Goal: Information Seeking & Learning: Learn about a topic

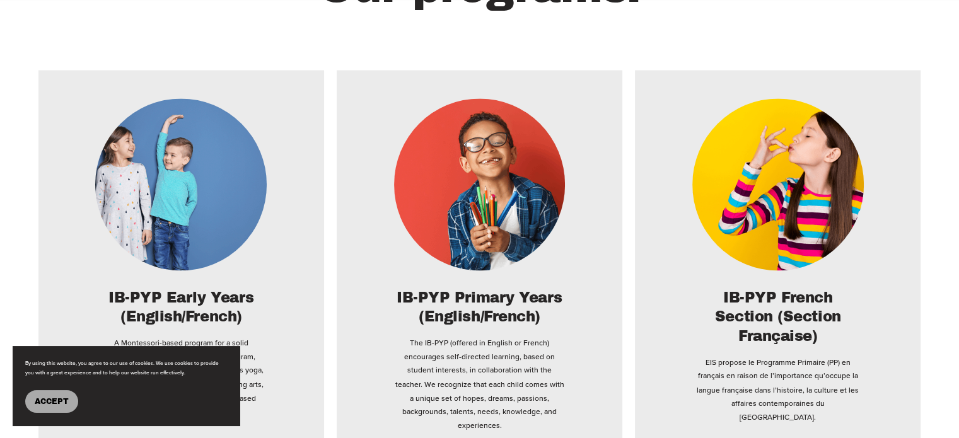
scroll to position [2018, 0]
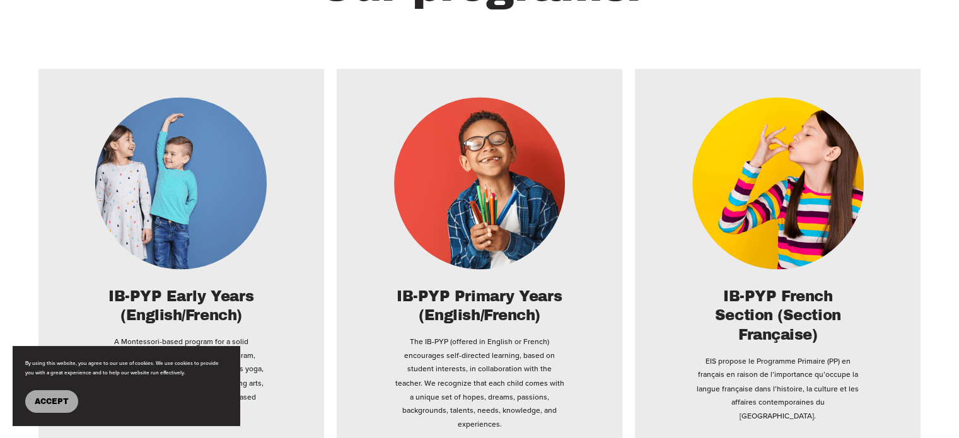
click at [62, 408] on button "Accept" at bounding box center [51, 401] width 53 height 23
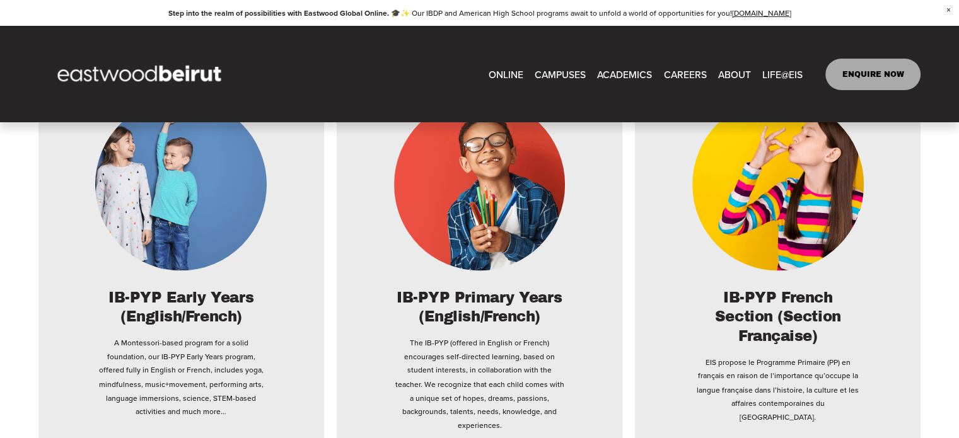
scroll to position [2002, 0]
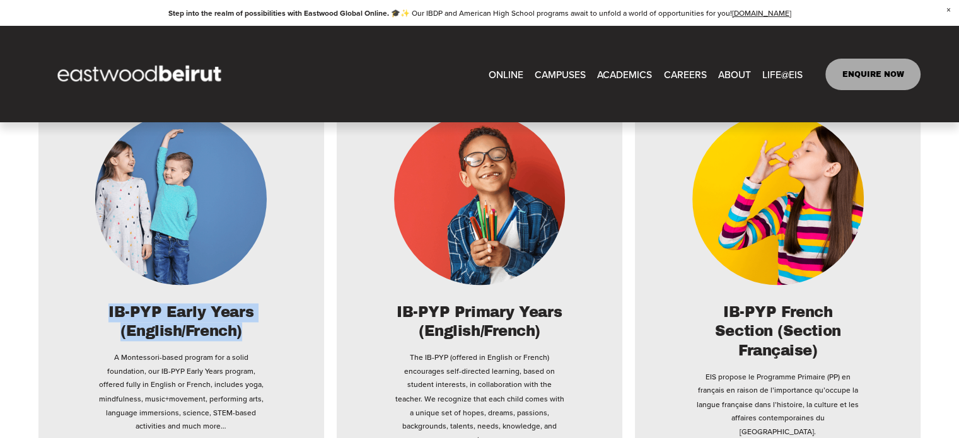
drag, startPoint x: 95, startPoint y: 282, endPoint x: 276, endPoint y: 306, distance: 182.6
click at [276, 306] on div "IB-PYP Early Years (English/French) A Montessori-based program for a solid foun…" at bounding box center [181, 367] width 229 height 129
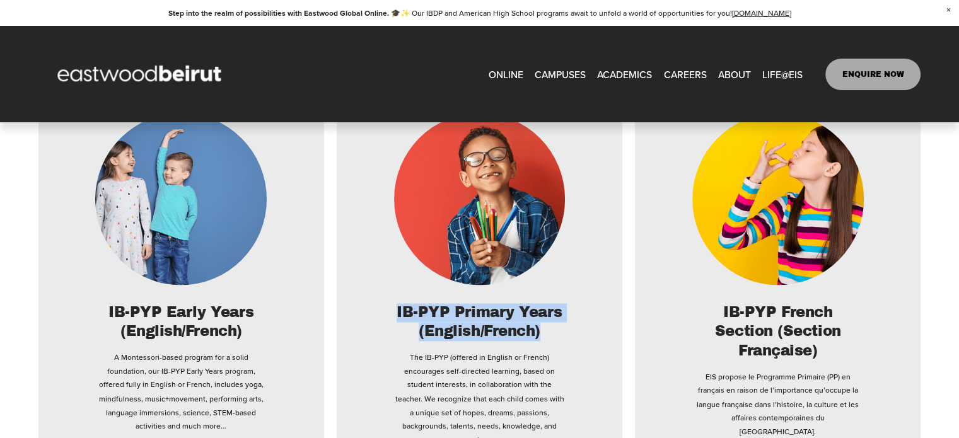
drag, startPoint x: 386, startPoint y: 293, endPoint x: 545, endPoint y: 306, distance: 160.1
click at [545, 306] on div "IB-PYP Primary Years (English/French) The IB-PYP (offered in English or French)…" at bounding box center [479, 374] width 229 height 143
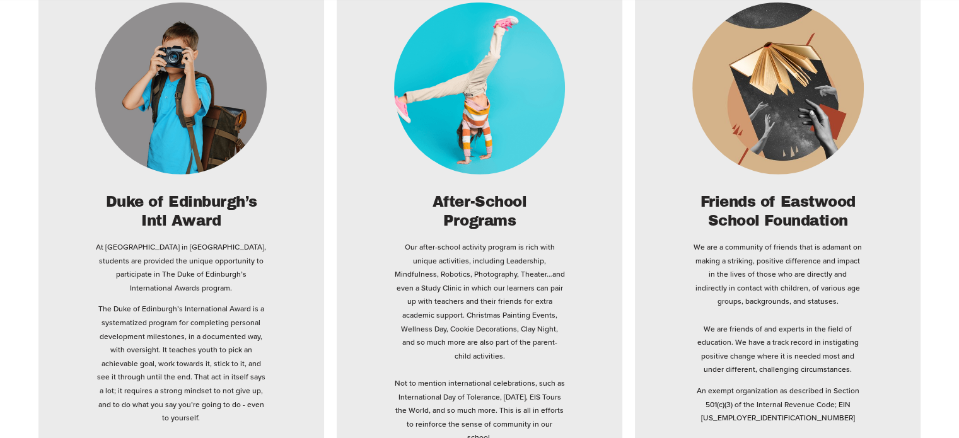
scroll to position [3468, 0]
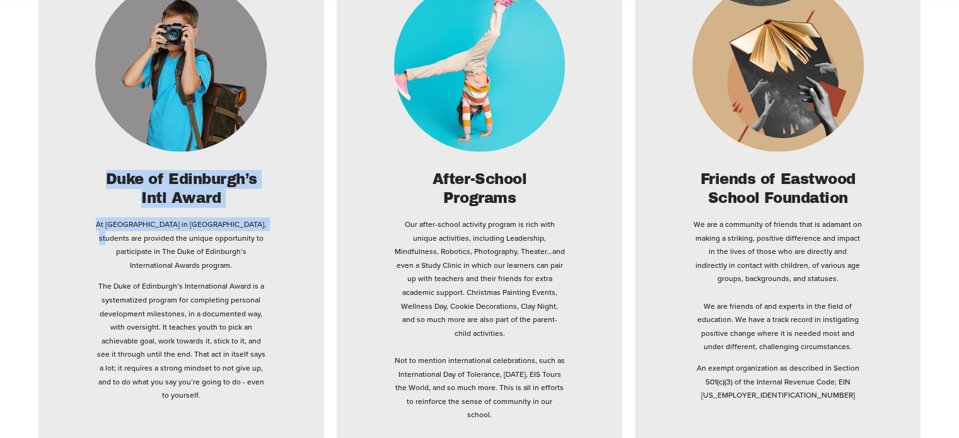
drag, startPoint x: 107, startPoint y: 118, endPoint x: 320, endPoint y: 163, distance: 217.9
click at [320, 163] on li "Duke of Edinburgh’s Intl Award At Eastwood International School in Lebanon, stu…" at bounding box center [181, 224] width 286 height 547
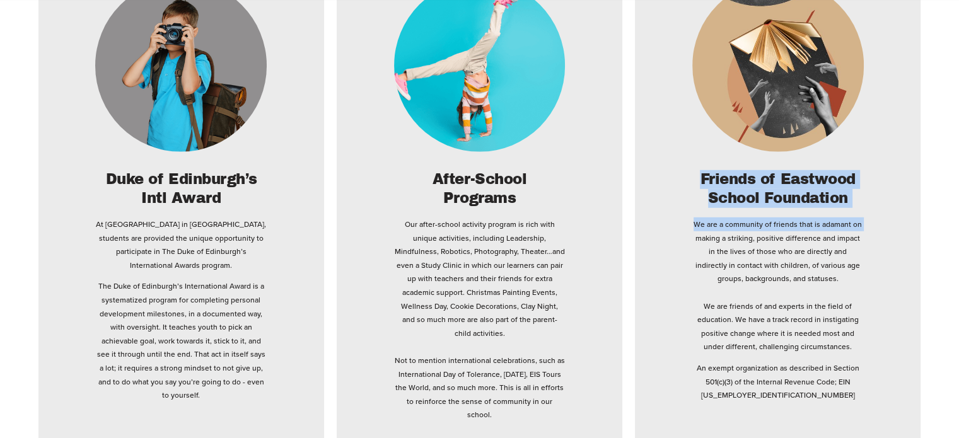
drag, startPoint x: 690, startPoint y: 122, endPoint x: 875, endPoint y: 174, distance: 191.9
click at [875, 174] on div "Friends of Eastwood School Foundation We are a community of friends that is ada…" at bounding box center [777, 286] width 229 height 232
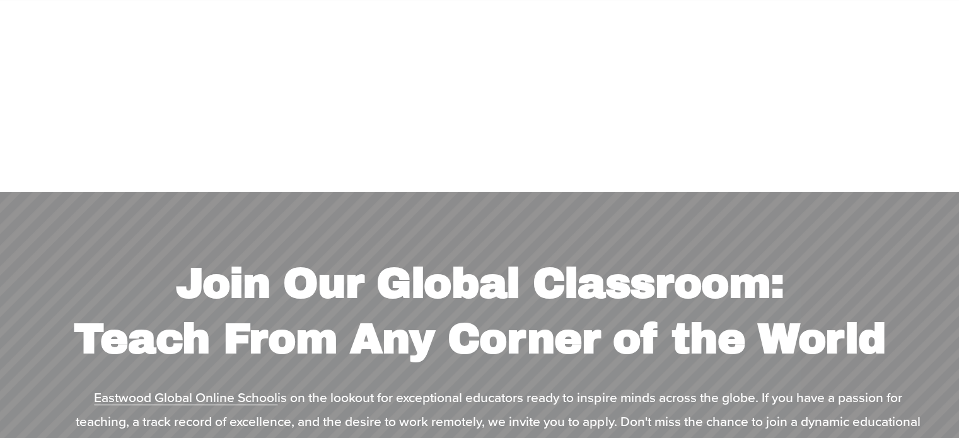
scroll to position [4982, 0]
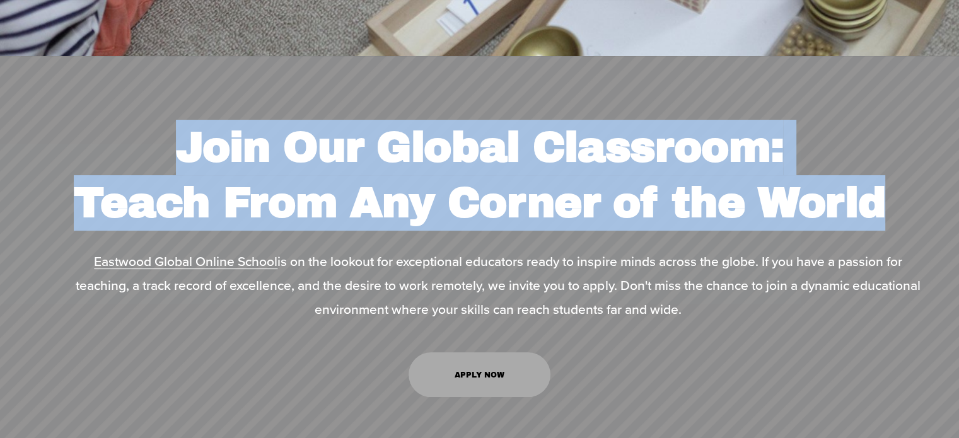
drag, startPoint x: 168, startPoint y: 90, endPoint x: 827, endPoint y: 156, distance: 662.9
click at [865, 160] on strong "Join Our Global Classroom: Teach From Any Corner of the World" at bounding box center [480, 175] width 812 height 102
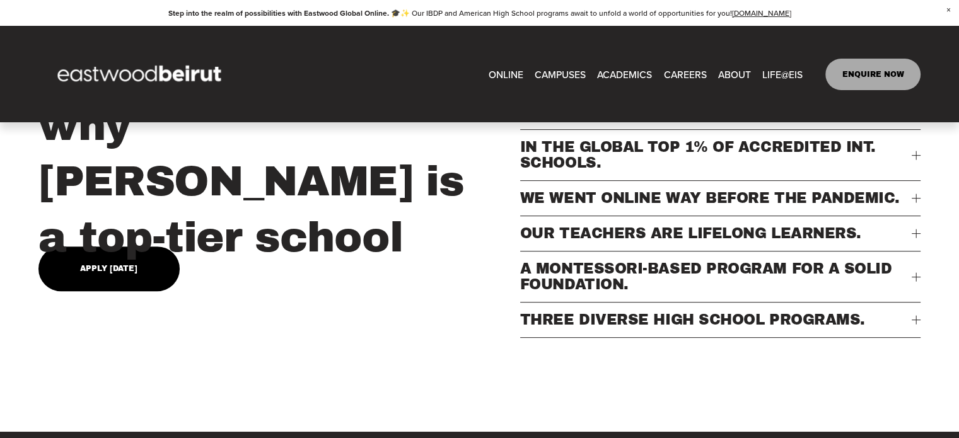
scroll to position [0, 0]
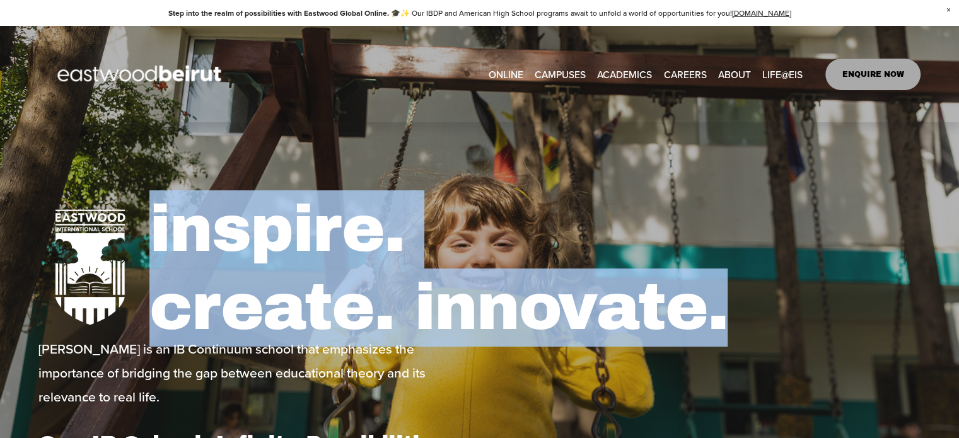
drag, startPoint x: 134, startPoint y: 225, endPoint x: 770, endPoint y: 342, distance: 647.0
click at [770, 342] on div "inspire. create. innovate. Eastwood is an IB Continuum school that emphasizes t…" at bounding box center [479, 313] width 959 height 317
type input "**"
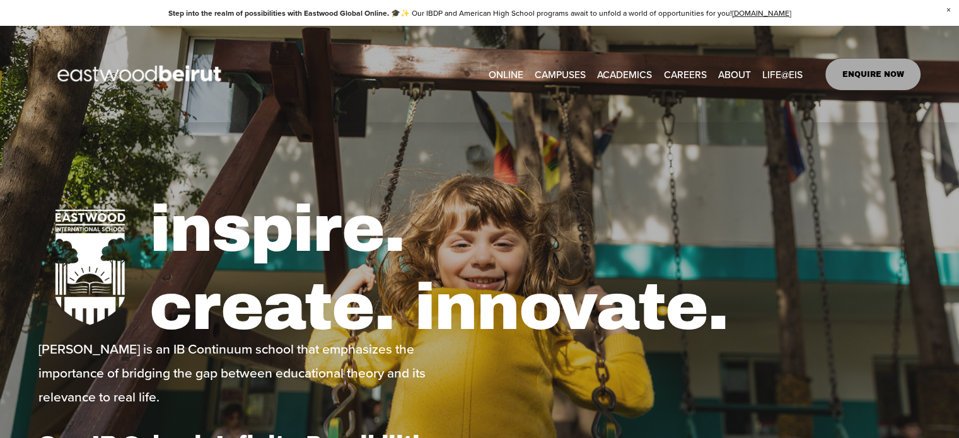
click at [0, 0] on link "[GEOGRAPHIC_DATA]" at bounding box center [0, 0] width 0 height 0
click at [0, 0] on link "EASTWOOD COLLEGE KAFARSHIMA" at bounding box center [0, 0] width 0 height 0
type input "****"
